Goal: Transaction & Acquisition: Purchase product/service

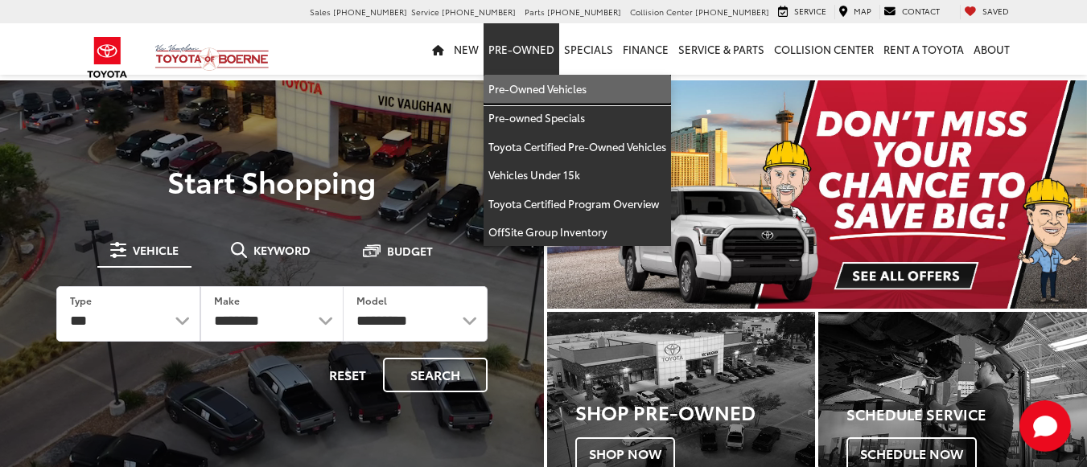
click at [551, 84] on link "Pre-Owned Vehicles" at bounding box center [576, 89] width 187 height 29
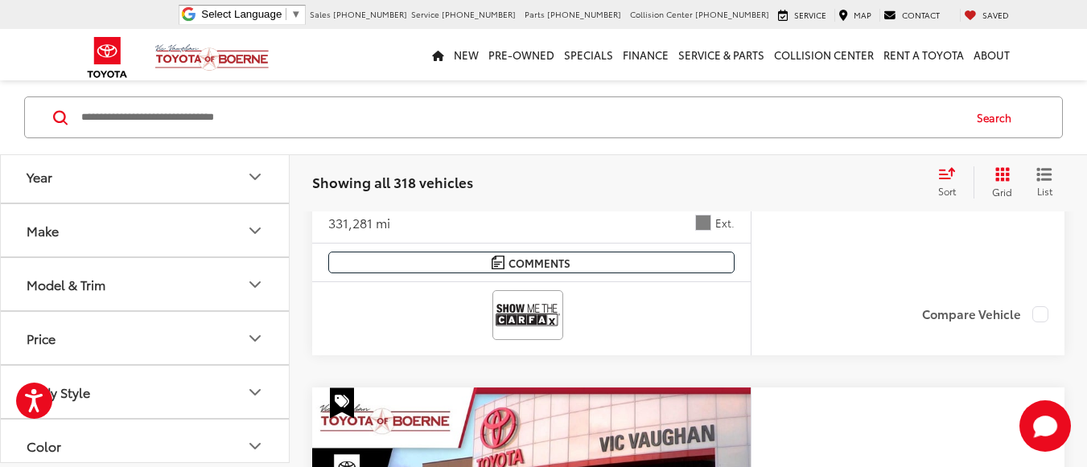
click at [188, 231] on button "Make" at bounding box center [146, 230] width 290 height 52
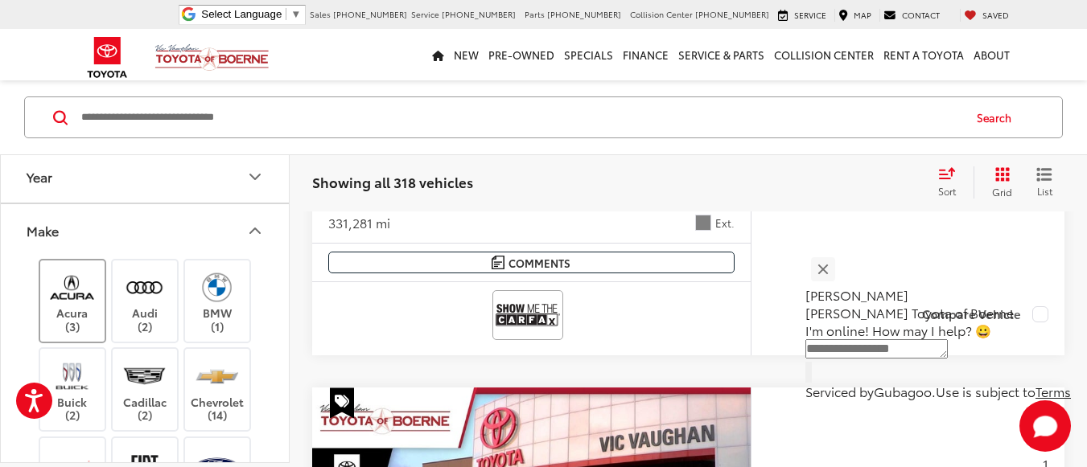
click at [70, 310] on label "Acura (3)" at bounding box center [72, 300] width 65 height 65
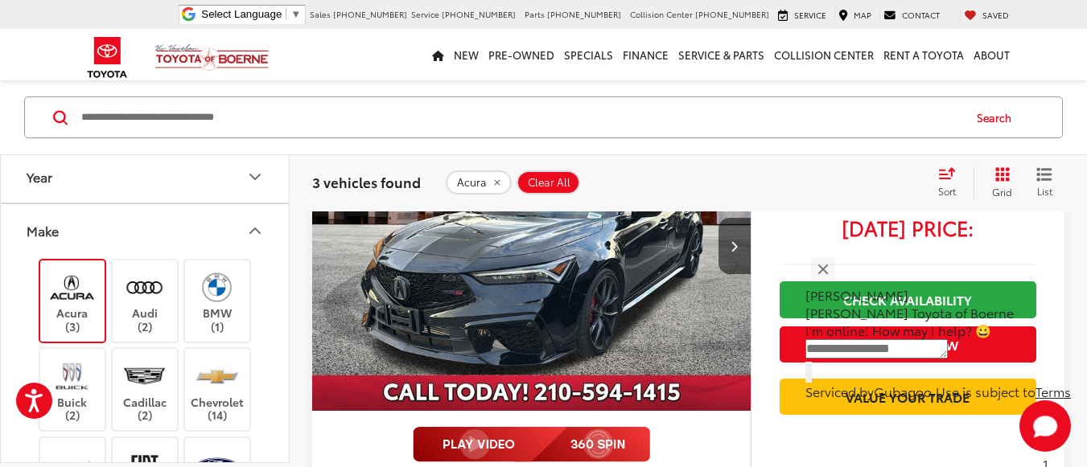
scroll to position [1500, 0]
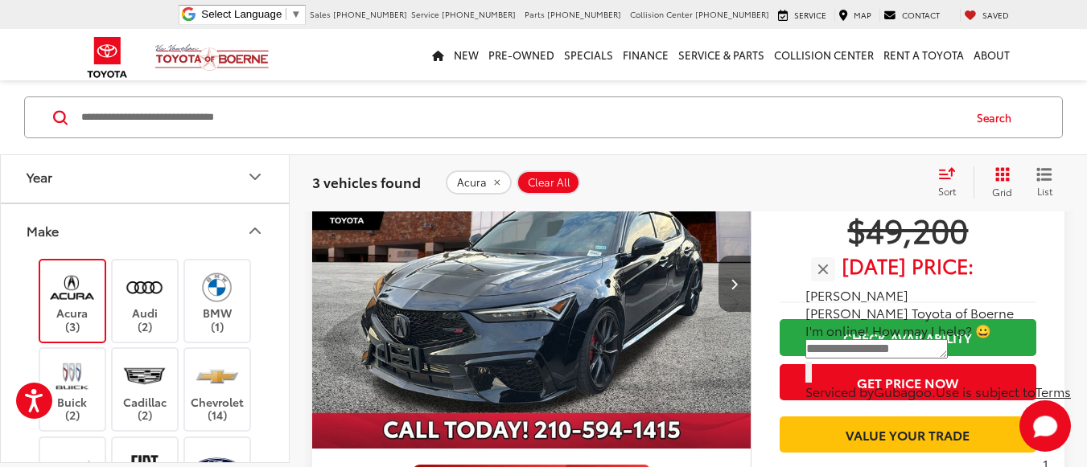
click at [728, 282] on button "Next image" at bounding box center [734, 284] width 32 height 56
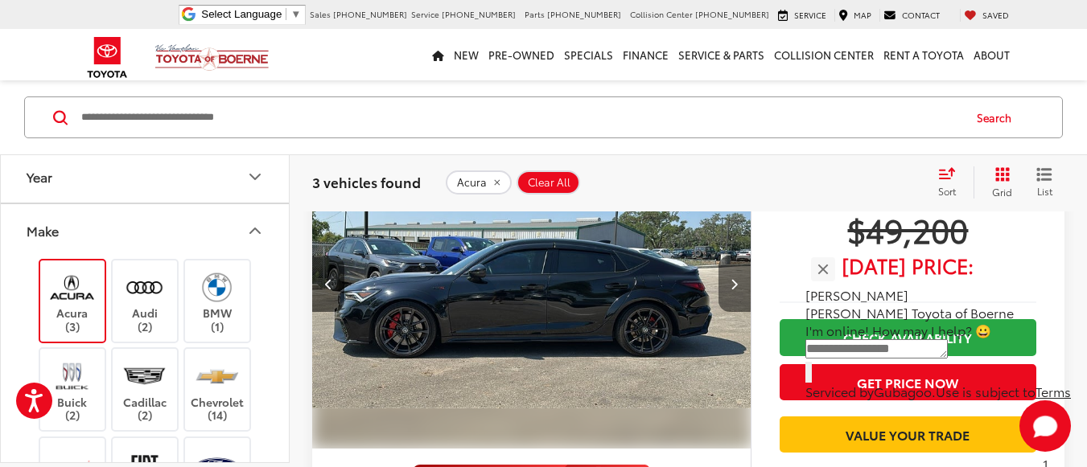
click at [728, 282] on button "Next image" at bounding box center [734, 284] width 32 height 56
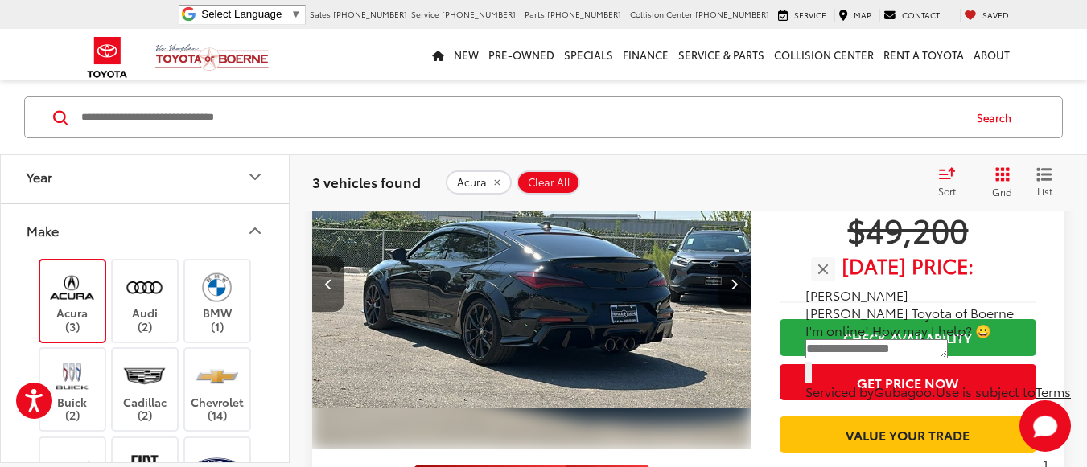
click at [728, 282] on button "Next image" at bounding box center [734, 284] width 32 height 56
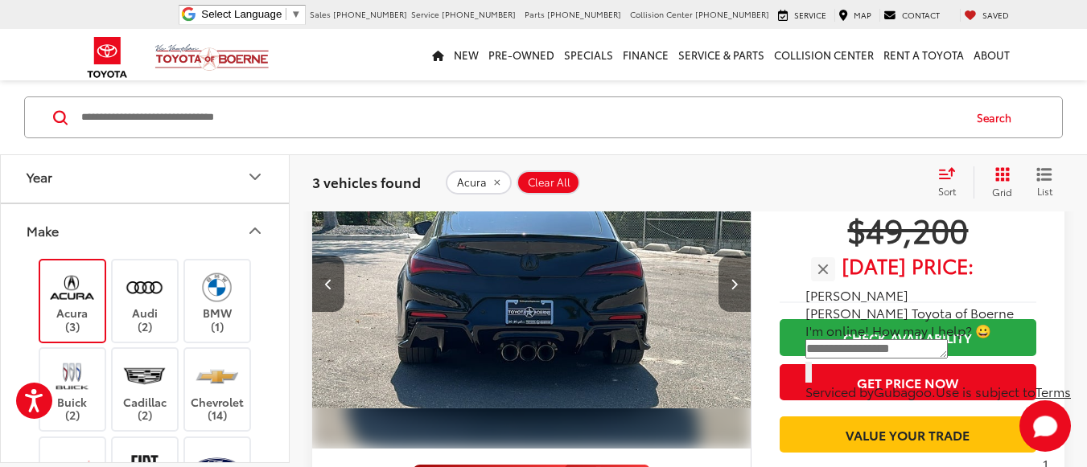
click at [728, 282] on button "Next image" at bounding box center [734, 284] width 32 height 56
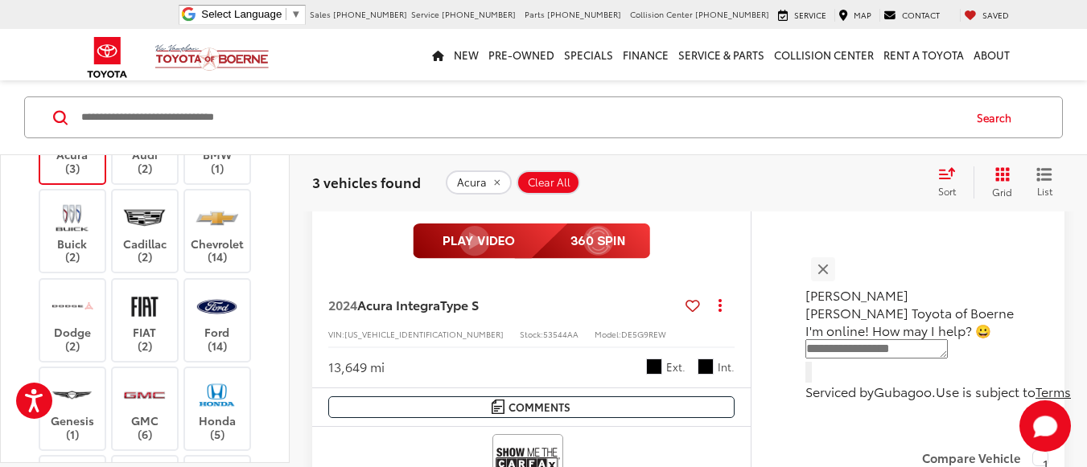
scroll to position [80, 0]
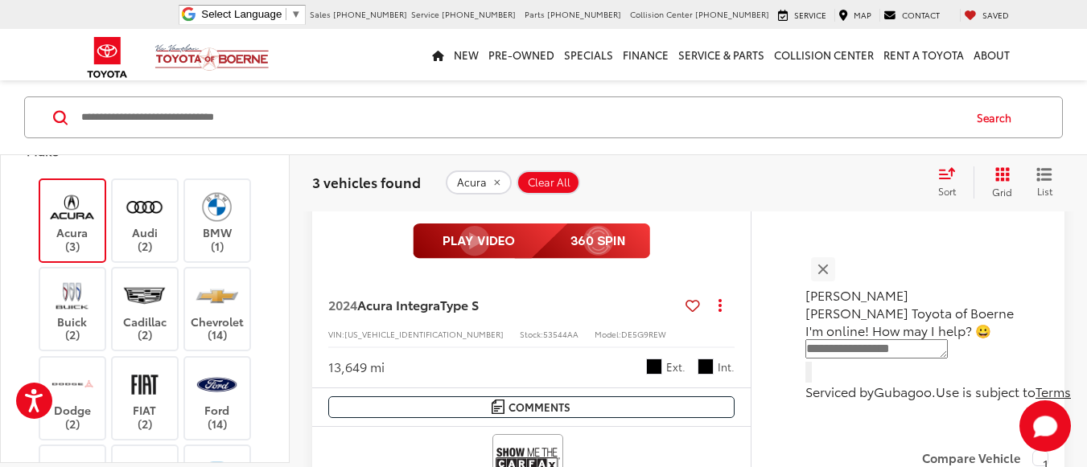
click at [95, 244] on label "Acura (3)" at bounding box center [72, 219] width 65 height 65
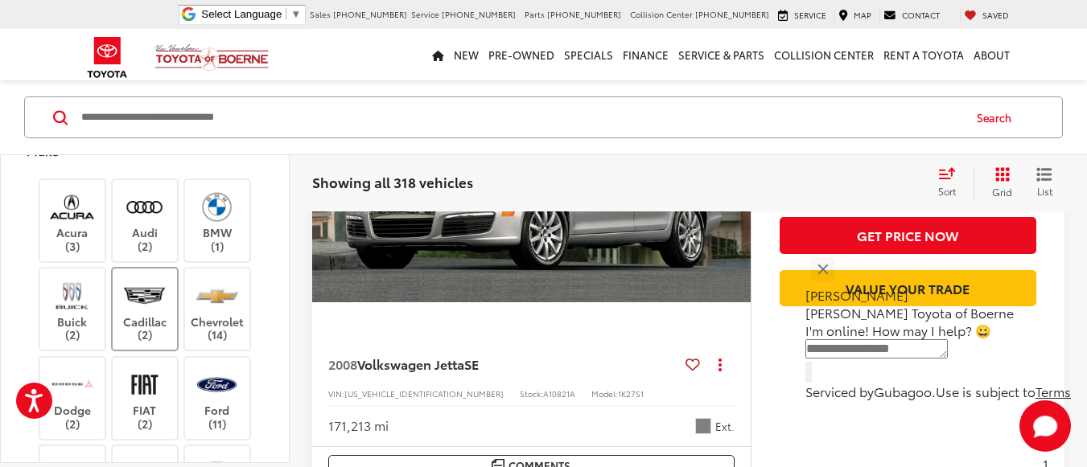
scroll to position [241, 0]
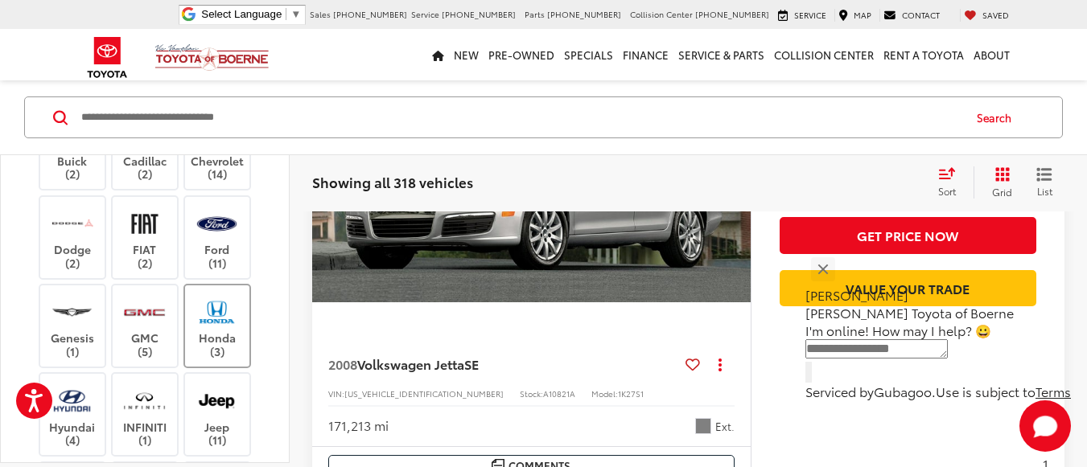
click at [205, 315] on img at bounding box center [217, 313] width 44 height 38
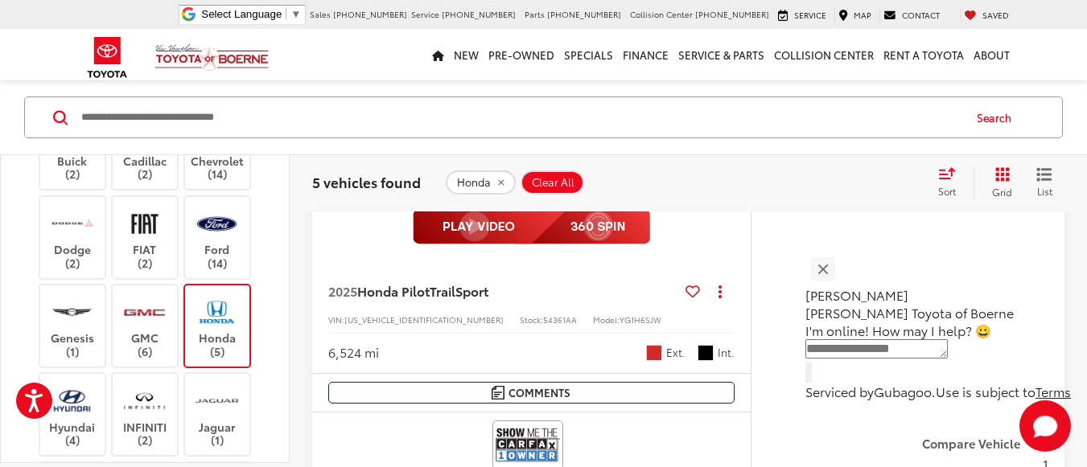
click at [212, 331] on label "Honda (5)" at bounding box center [217, 326] width 65 height 65
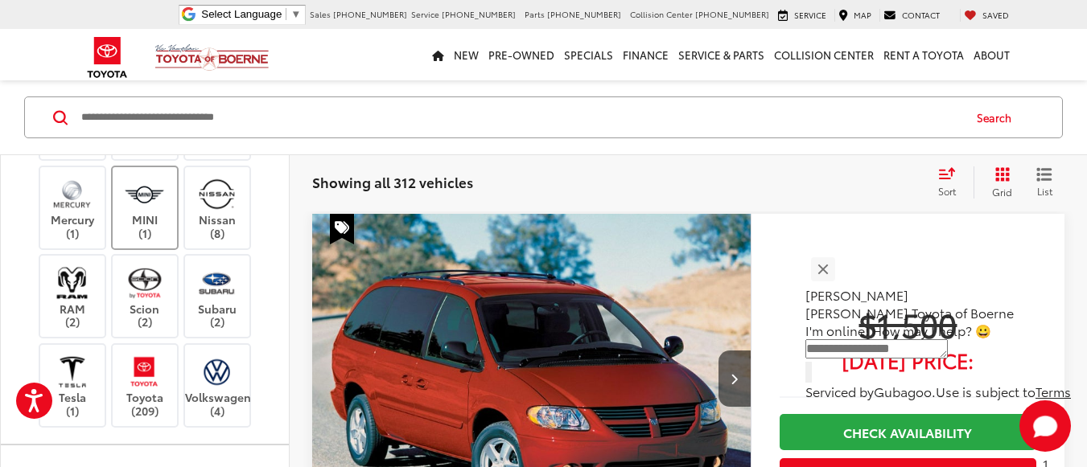
scroll to position [804, 0]
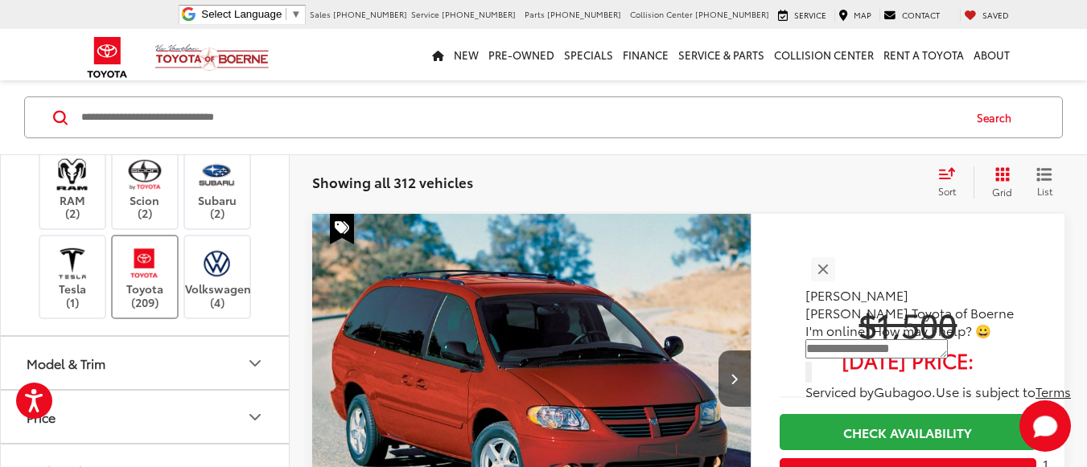
click at [143, 282] on img at bounding box center [144, 264] width 44 height 38
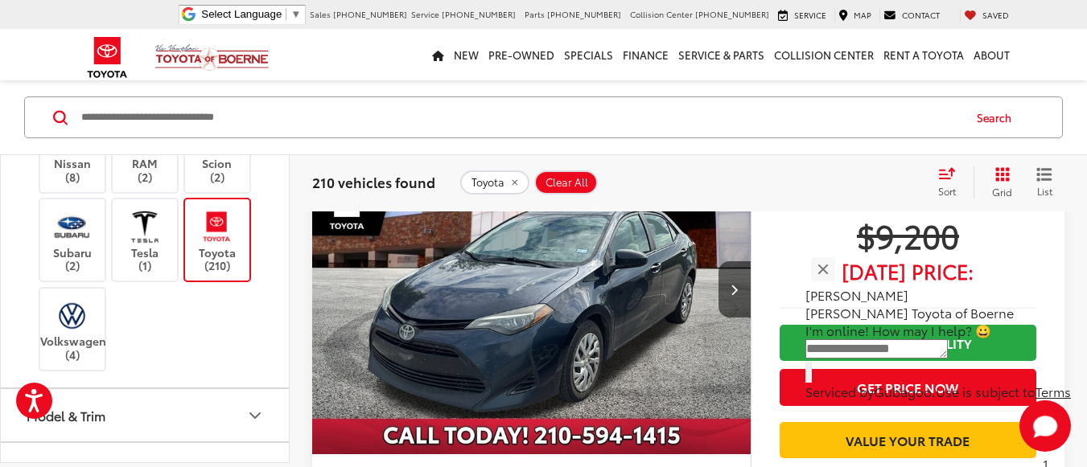
scroll to position [1112, 0]
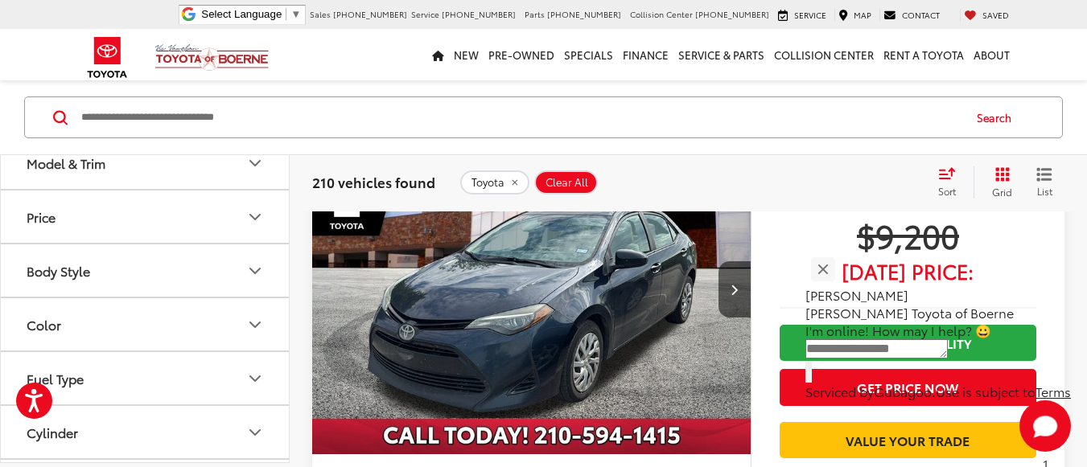
click at [218, 182] on button "Model & Trim" at bounding box center [146, 163] width 290 height 52
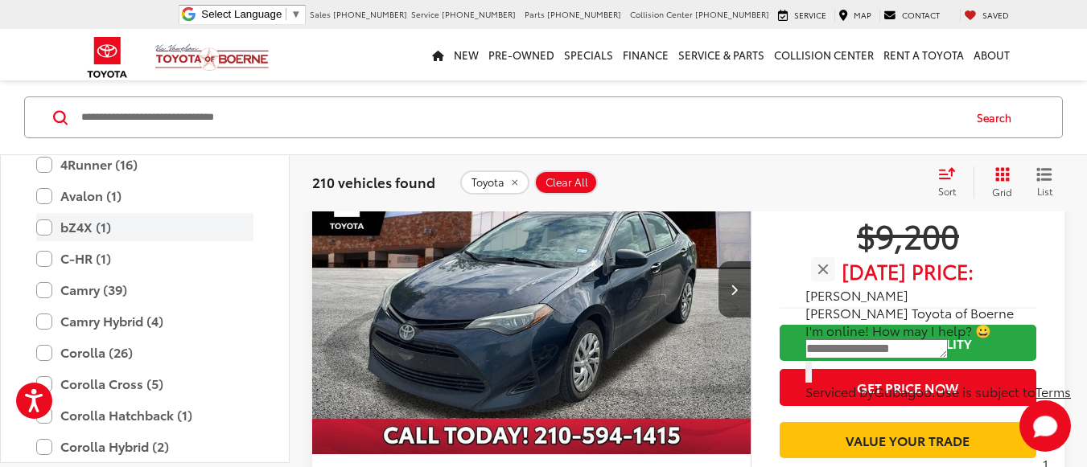
scroll to position [1193, 0]
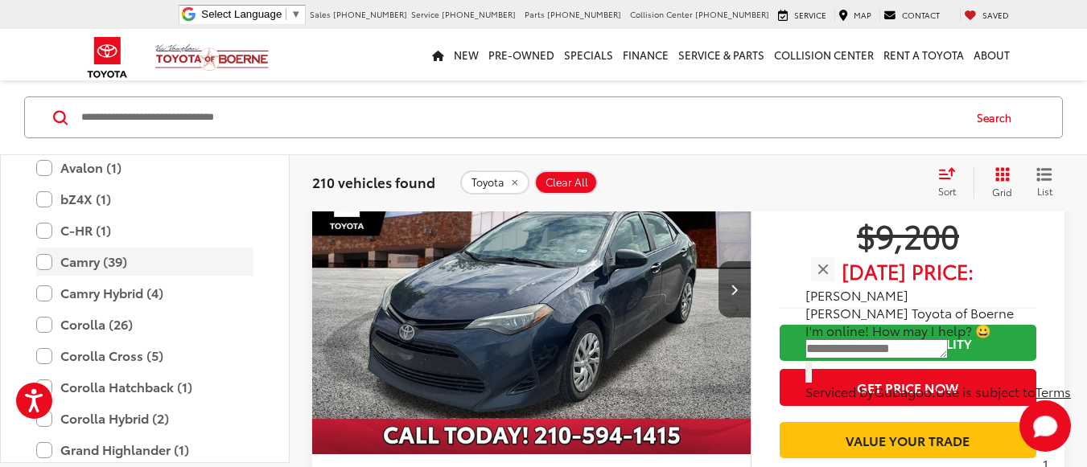
click at [94, 274] on label "Camry (39)" at bounding box center [144, 262] width 217 height 28
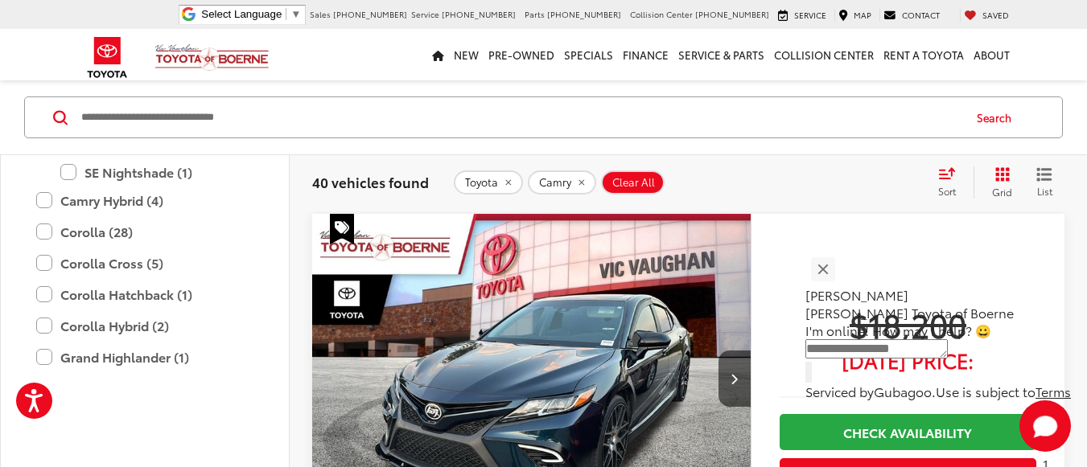
scroll to position [1354, 0]
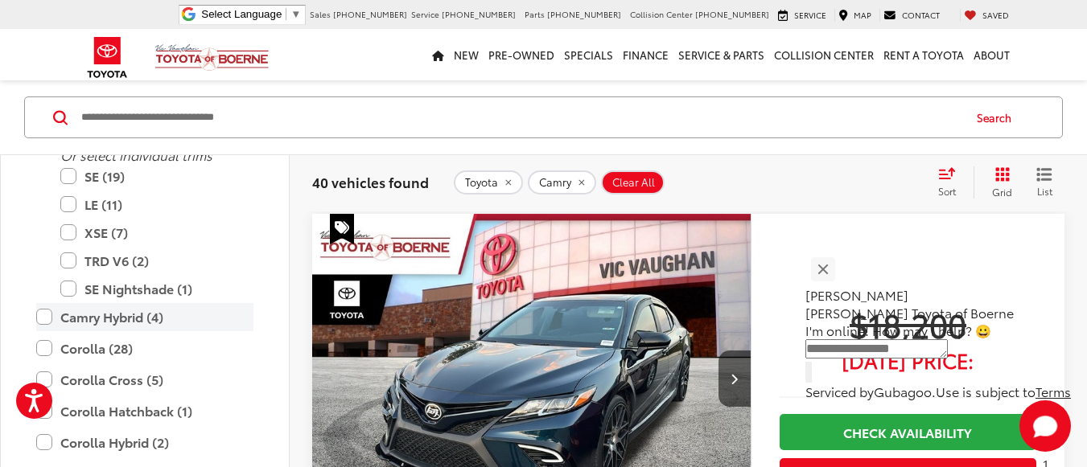
click at [120, 325] on label "Camry Hybrid (4)" at bounding box center [144, 317] width 217 height 28
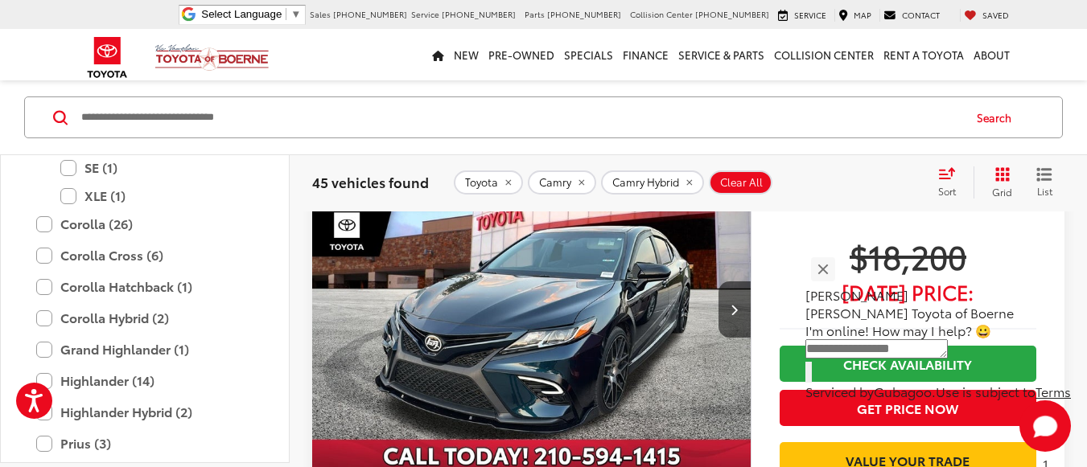
scroll to position [1448, 0]
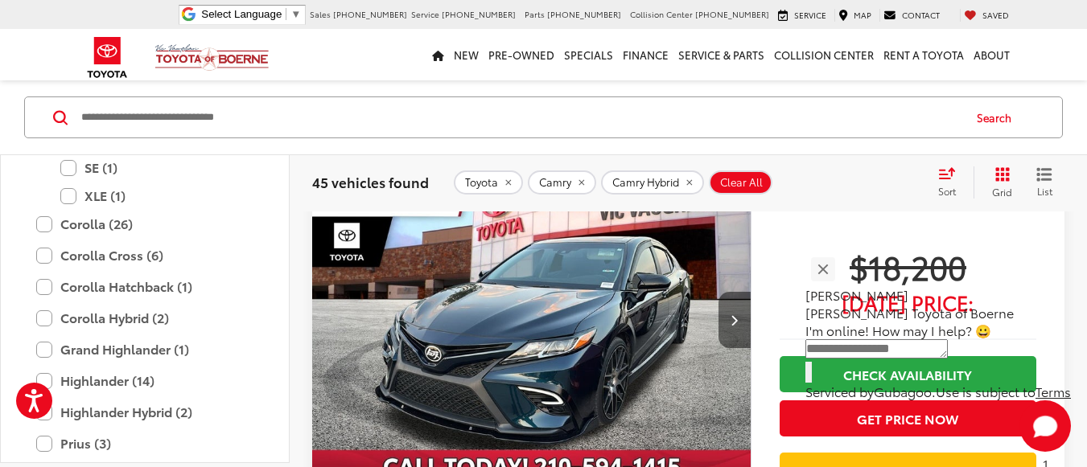
click at [725, 320] on button "Next image" at bounding box center [734, 320] width 32 height 56
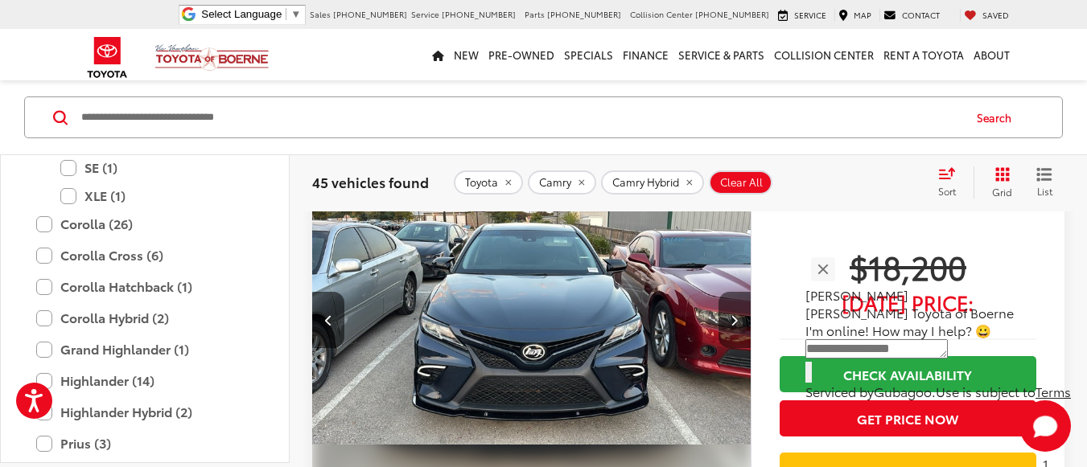
click at [725, 320] on button "Next image" at bounding box center [734, 320] width 32 height 56
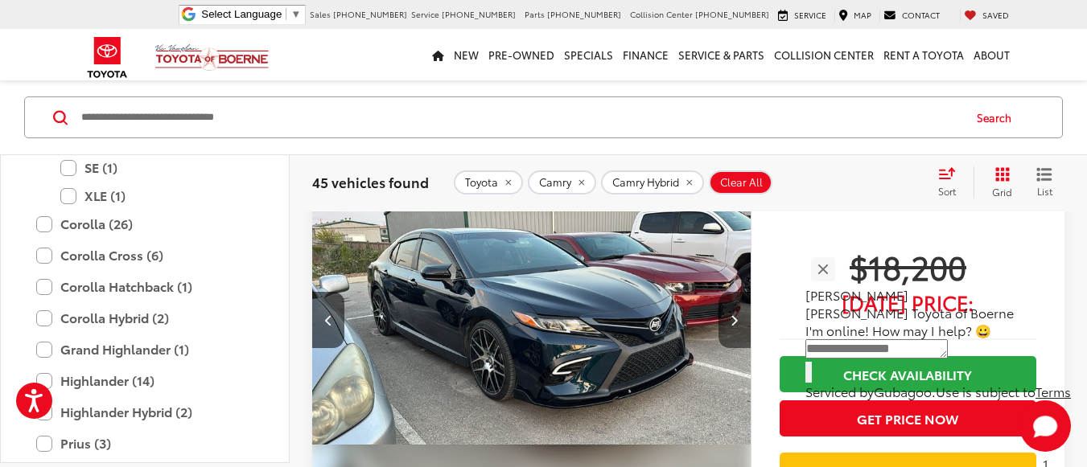
click at [725, 320] on button "Next image" at bounding box center [734, 320] width 32 height 56
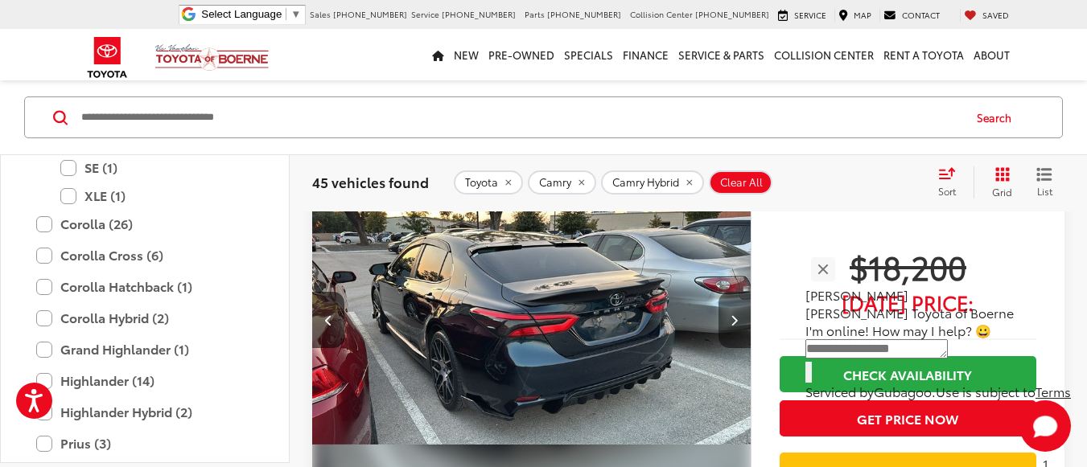
click at [725, 320] on button "Next image" at bounding box center [734, 320] width 32 height 56
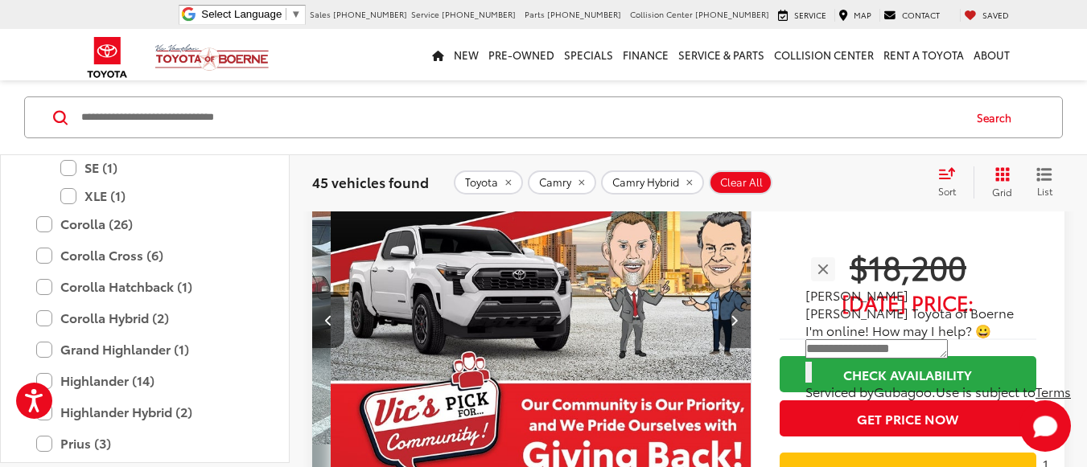
scroll to position [0, 1763]
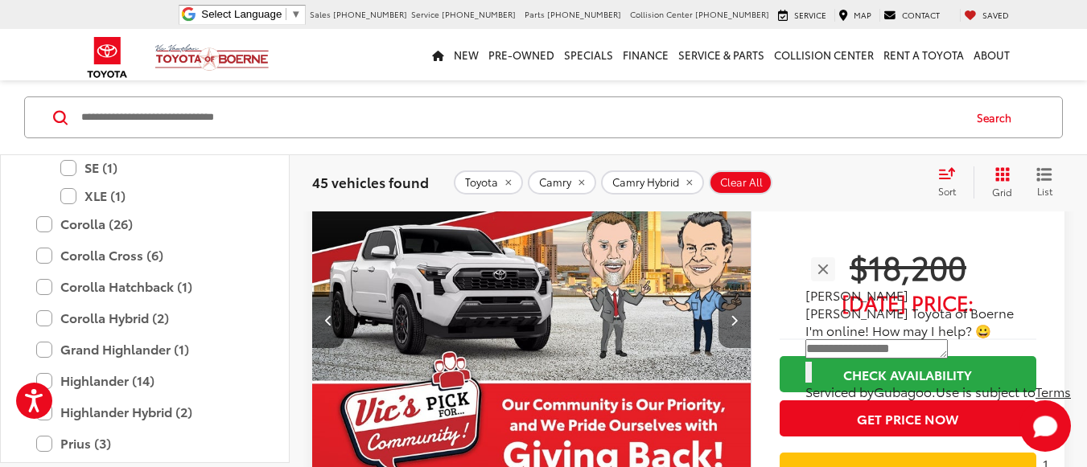
click at [725, 320] on button "Next image" at bounding box center [734, 320] width 32 height 56
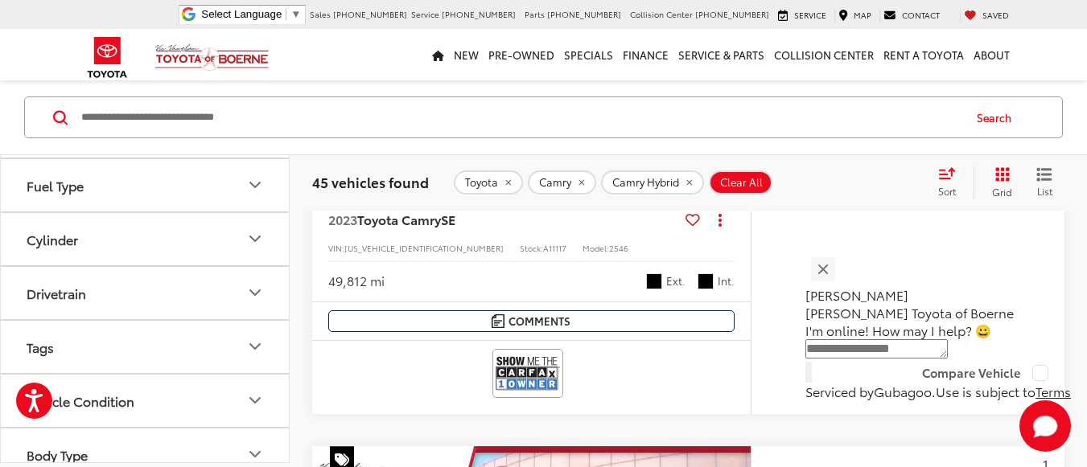
scroll to position [2021, 0]
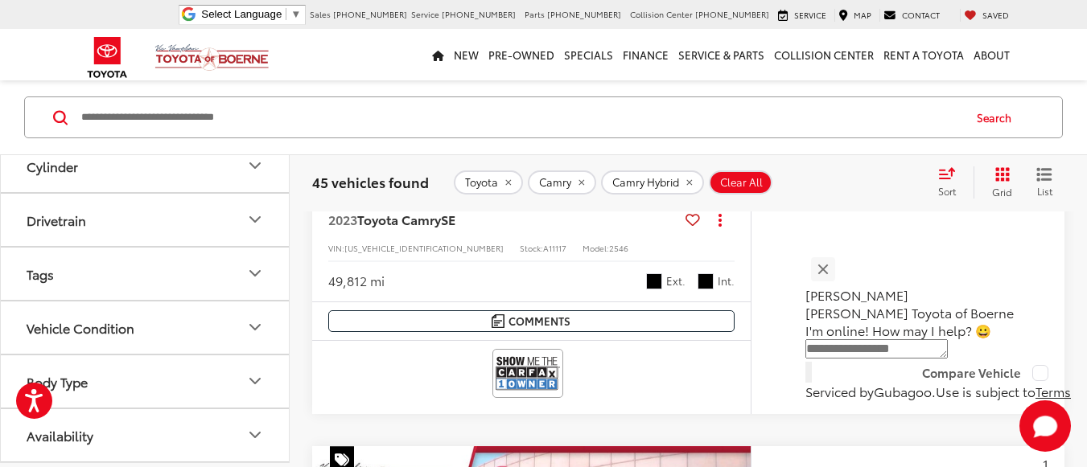
click at [189, 334] on button "Vehicle Condition" at bounding box center [146, 327] width 290 height 52
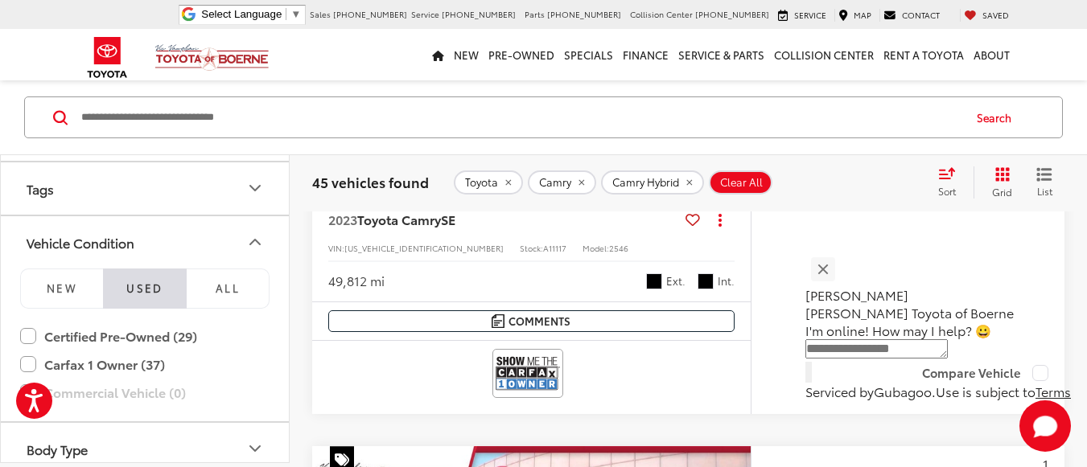
click at [199, 245] on button "Vehicle Condition" at bounding box center [146, 242] width 290 height 52
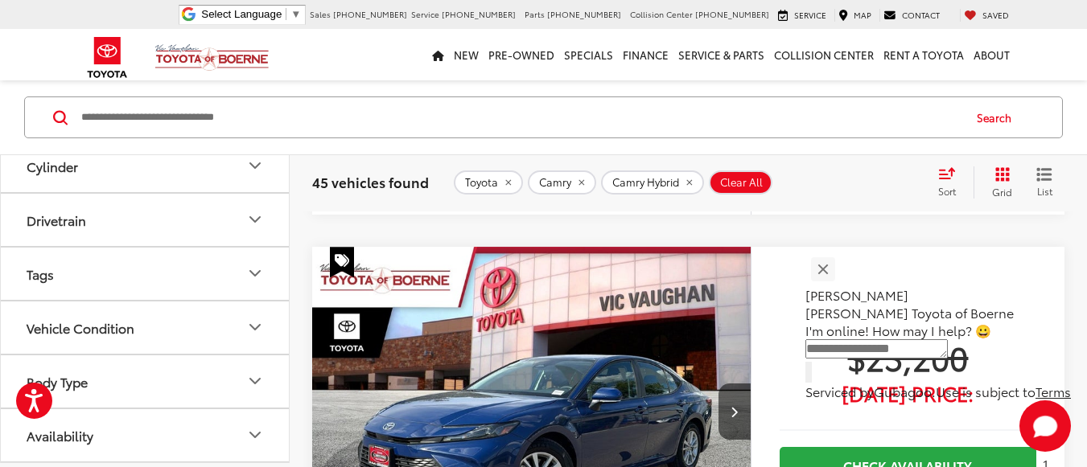
scroll to position [6595, 0]
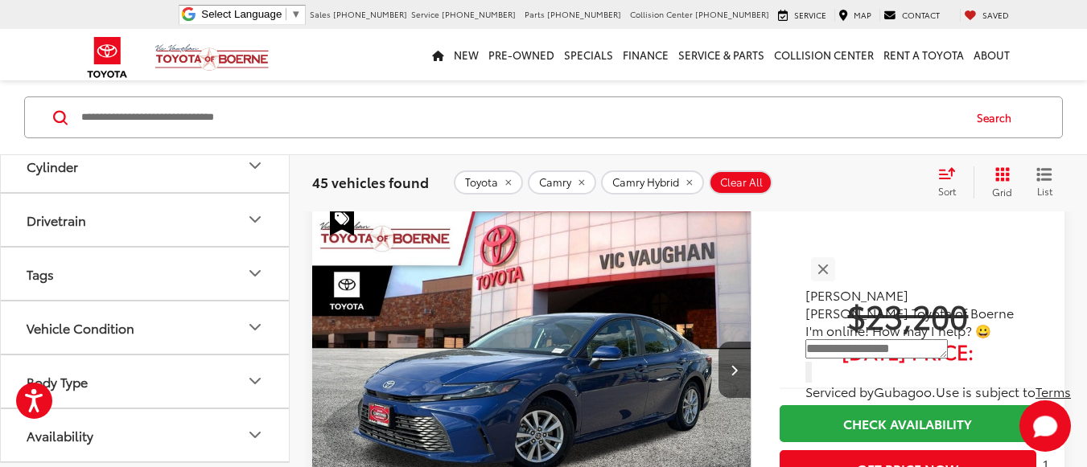
click at [156, 395] on button "Body Type" at bounding box center [146, 381] width 290 height 52
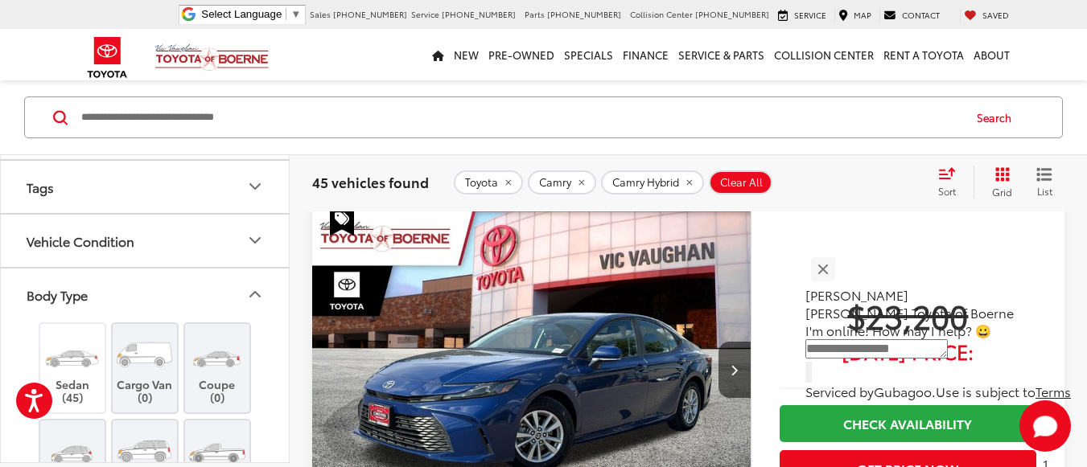
scroll to position [2042, 0]
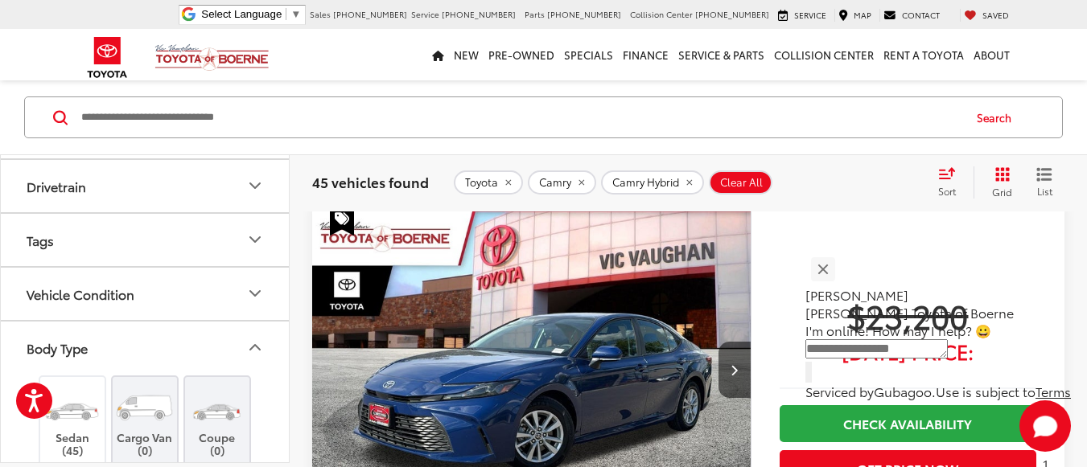
click at [176, 361] on button "Body Type" at bounding box center [146, 347] width 290 height 52
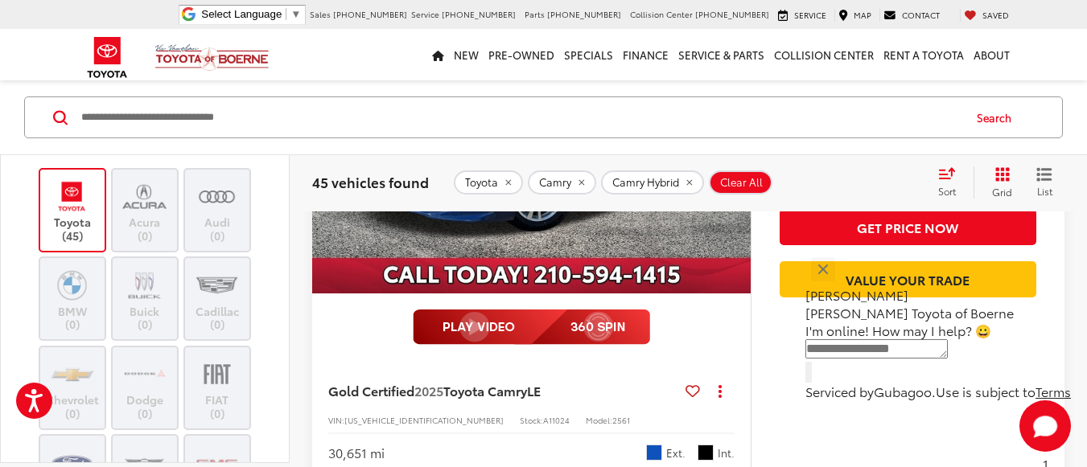
scroll to position [0, 0]
